Goal: Task Accomplishment & Management: Manage account settings

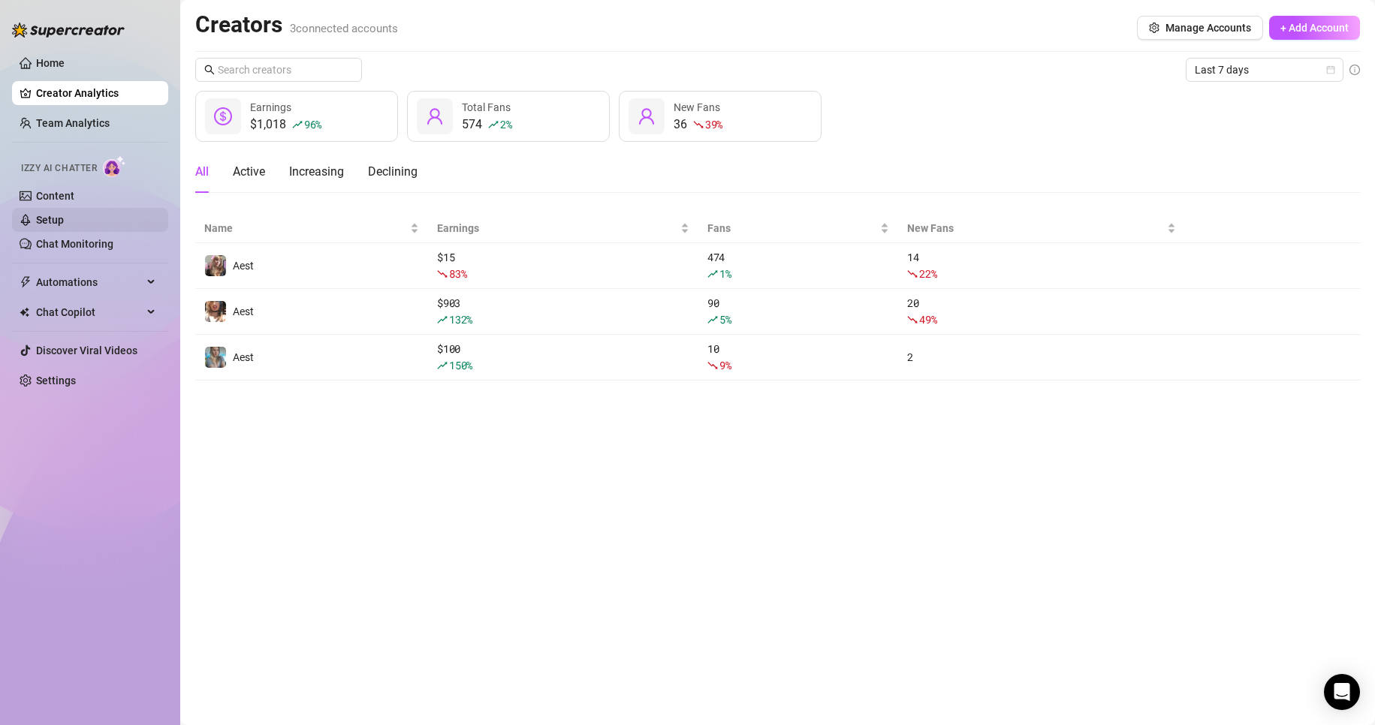
click at [64, 214] on link "Setup" at bounding box center [50, 220] width 28 height 12
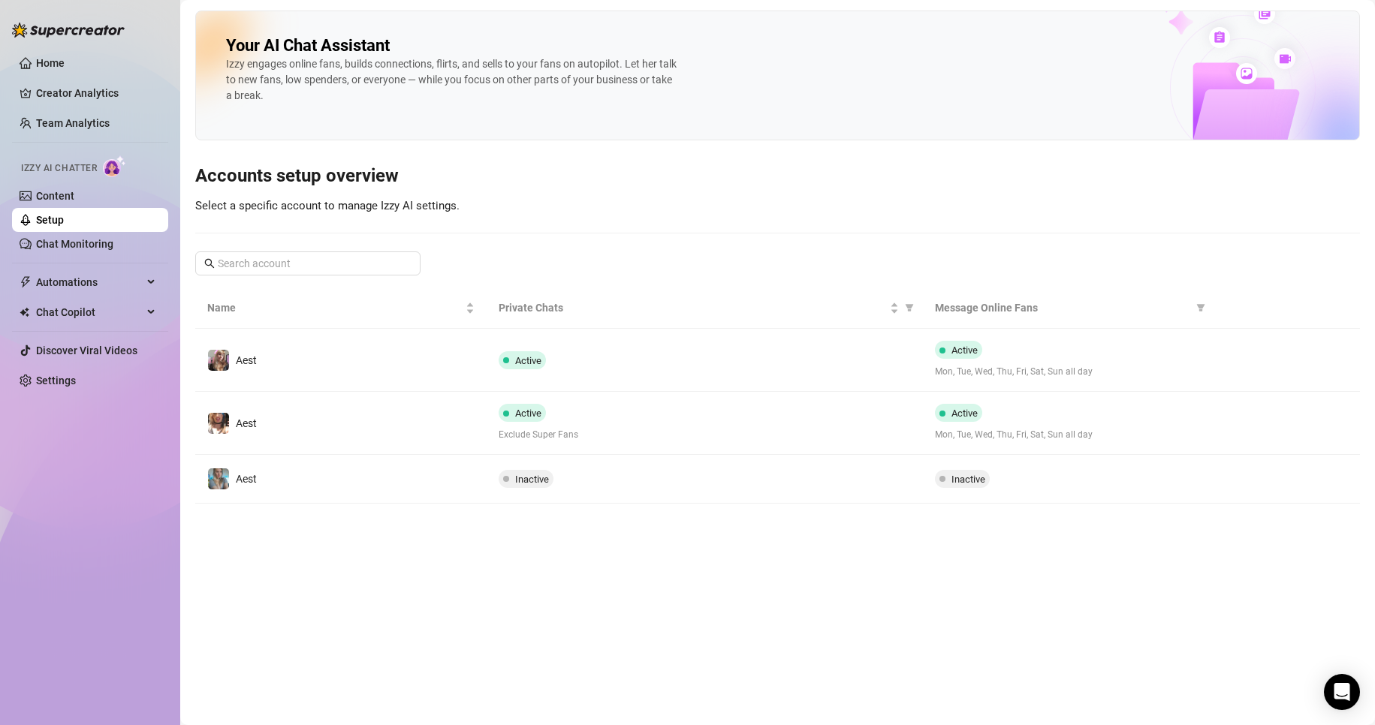
drag, startPoint x: 393, startPoint y: 354, endPoint x: 425, endPoint y: 354, distance: 32.3
click at [393, 354] on td "Aest" at bounding box center [340, 360] width 291 height 63
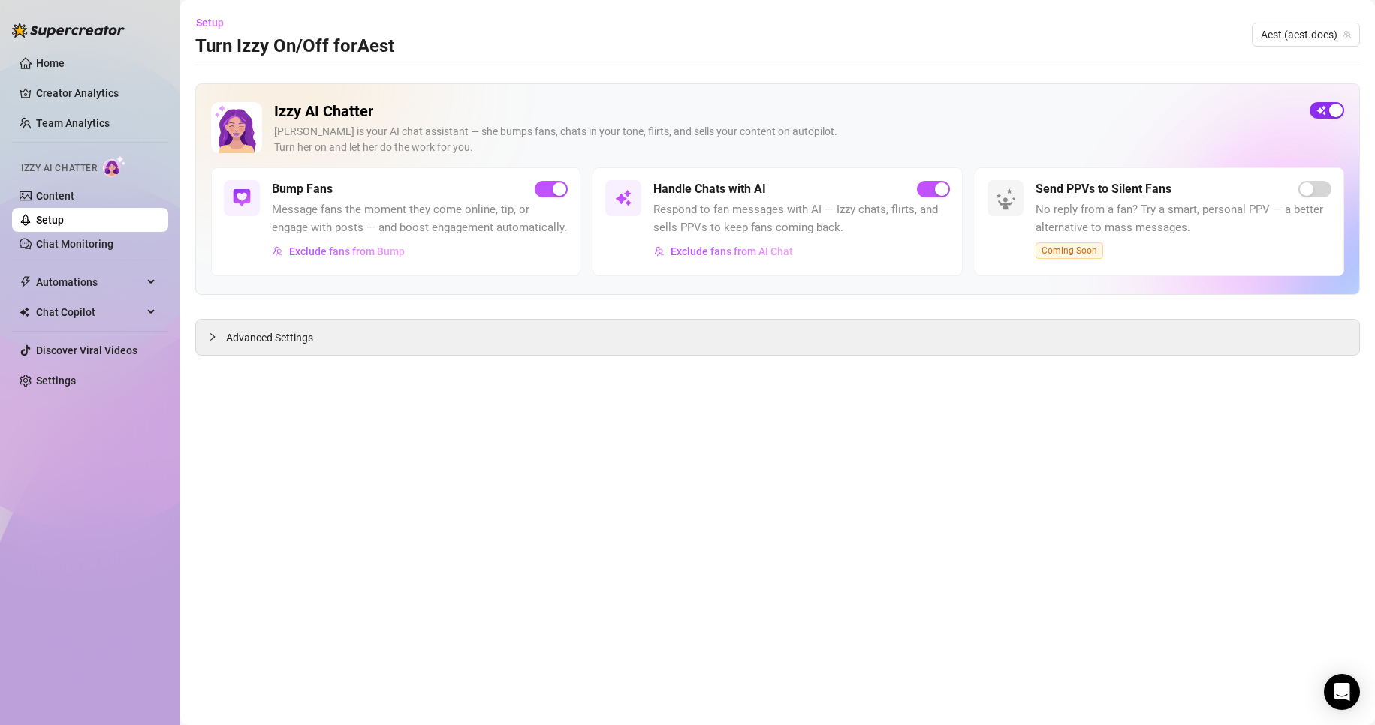
click at [1328, 110] on button "button" at bounding box center [1327, 110] width 35 height 17
click at [72, 208] on ul "Content Setup Chat Monitoring" at bounding box center [90, 220] width 156 height 72
click at [64, 214] on link "Setup" at bounding box center [50, 220] width 28 height 12
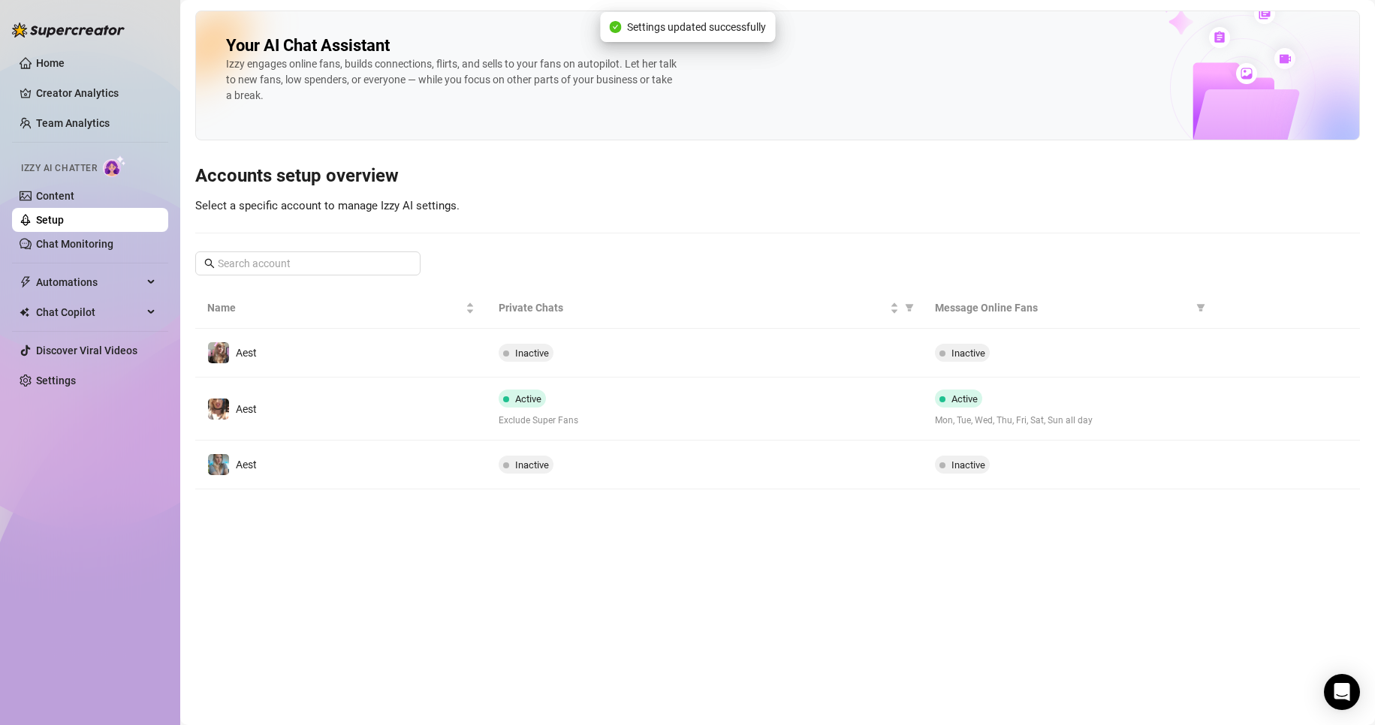
drag, startPoint x: 376, startPoint y: 398, endPoint x: 505, endPoint y: 357, distance: 135.4
click at [377, 398] on td "Aest" at bounding box center [340, 409] width 291 height 63
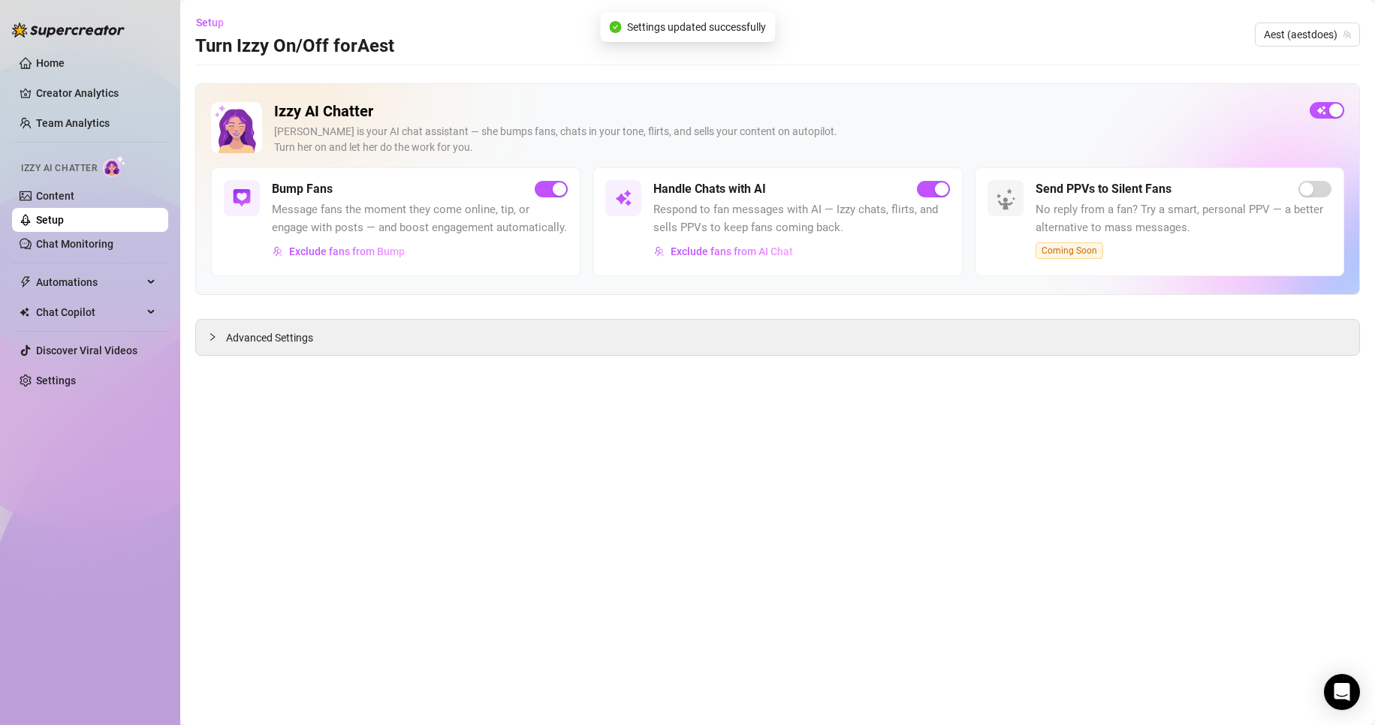
click at [1320, 98] on div "Izzy AI Chatter [PERSON_NAME] is your AI chat assistant — she bumps fans, chats…" at bounding box center [777, 189] width 1165 height 212
click at [1331, 114] on div "button" at bounding box center [1336, 111] width 14 height 14
drag, startPoint x: 1347, startPoint y: 92, endPoint x: 1342, endPoint y: 106, distance: 14.5
click at [1345, 98] on div "Izzy AI Chatter [PERSON_NAME] is your AI chat assistant — she bumps fans, chats…" at bounding box center [777, 189] width 1165 height 212
click at [1338, 107] on span "button" at bounding box center [1327, 110] width 35 height 17
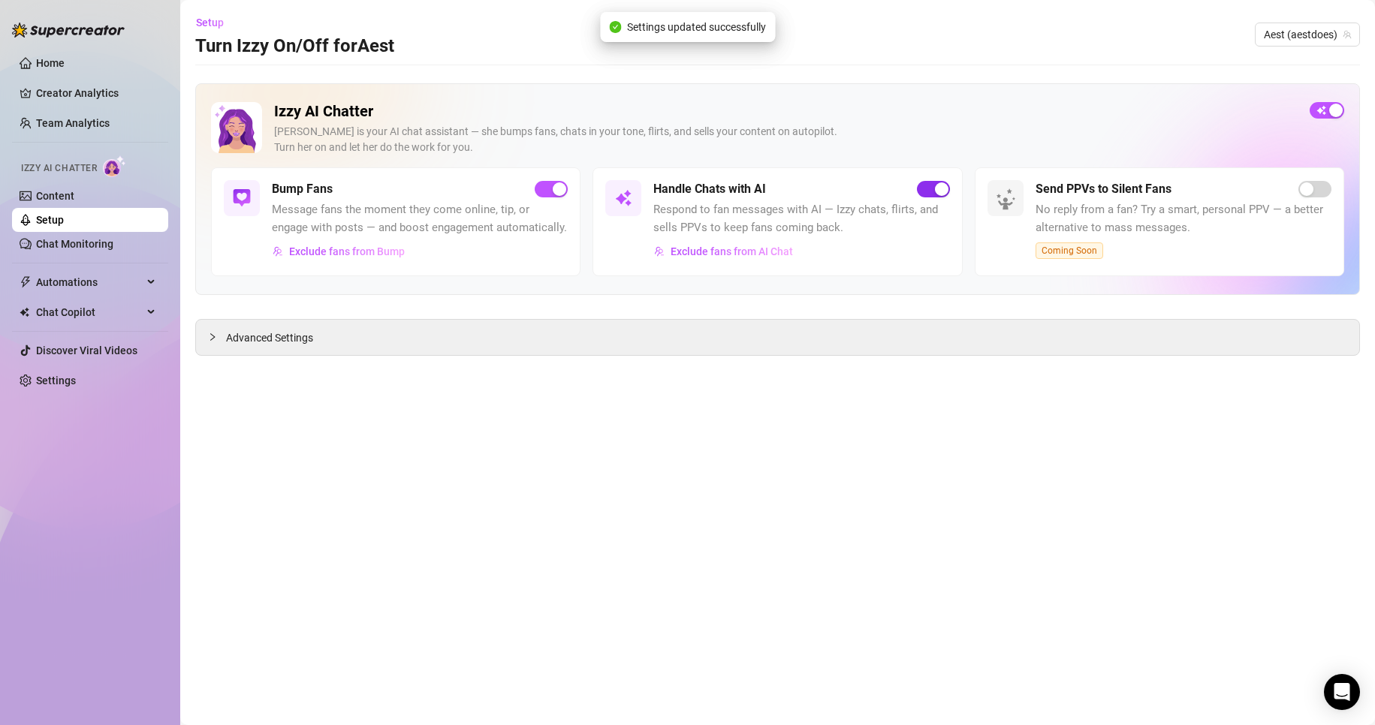
click at [938, 183] on div "button" at bounding box center [942, 189] width 14 height 14
drag, startPoint x: 80, startPoint y: 208, endPoint x: 92, endPoint y: 211, distance: 12.4
click at [64, 214] on link "Setup" at bounding box center [50, 220] width 28 height 12
